Goal: Information Seeking & Learning: Learn about a topic

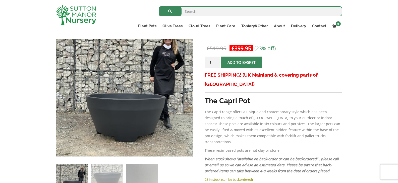
scroll to position [100, 0]
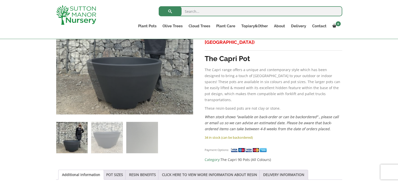
scroll to position [226, 0]
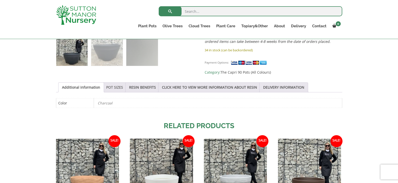
click at [111, 84] on link "POT SIZES" at bounding box center [114, 88] width 17 height 10
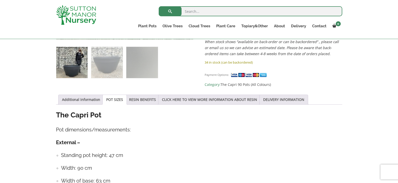
scroll to position [201, 0]
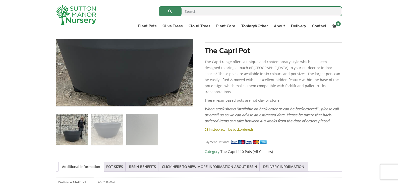
scroll to position [151, 0]
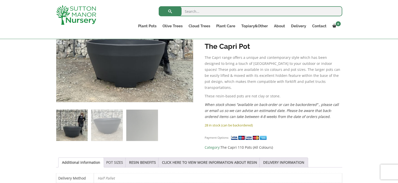
click at [113, 163] on link "POT SIZES" at bounding box center [114, 163] width 17 height 10
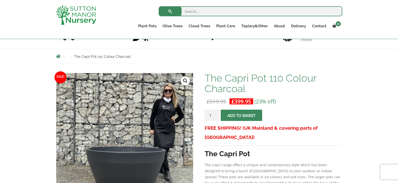
scroll to position [25, 0]
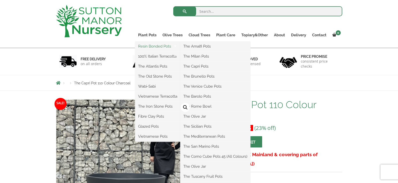
click at [148, 44] on link "Resin Bonded Pots" at bounding box center [157, 47] width 45 height 8
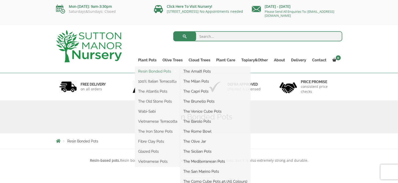
click at [147, 70] on link "Resin Bonded Pots" at bounding box center [157, 72] width 45 height 8
click at [197, 90] on link "The Capri Pots" at bounding box center [215, 92] width 70 height 8
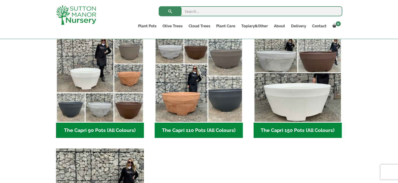
scroll to position [251, 0]
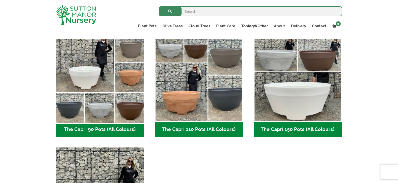
click at [89, 71] on img "Visit product category The Capri 90 Pots (All Colours)" at bounding box center [100, 78] width 92 height 92
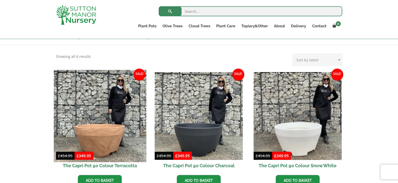
scroll to position [151, 0]
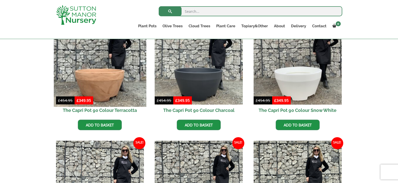
click at [93, 74] on img at bounding box center [100, 61] width 92 height 92
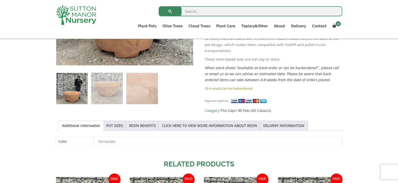
scroll to position [226, 0]
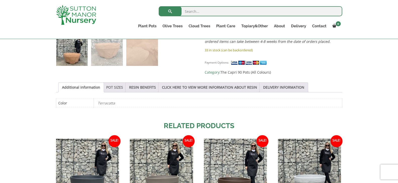
click at [114, 86] on link "POT SIZES" at bounding box center [114, 88] width 17 height 10
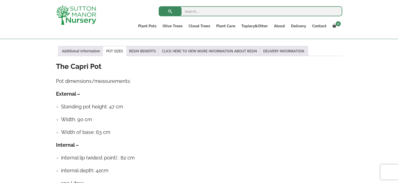
scroll to position [301, 0]
